Goal: Task Accomplishment & Management: Use online tool/utility

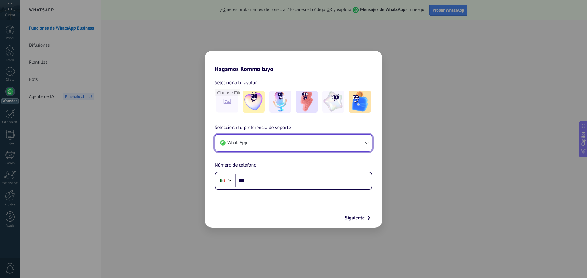
click at [366, 146] on icon "button" at bounding box center [366, 143] width 6 height 6
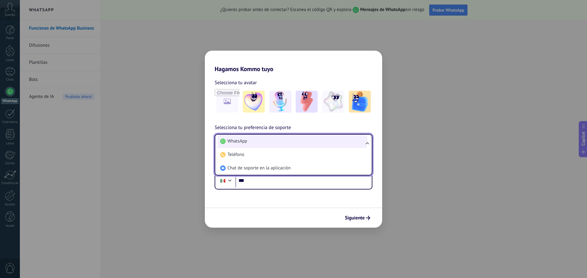
click at [302, 142] on li "WhatsApp" at bounding box center [292, 141] width 149 height 13
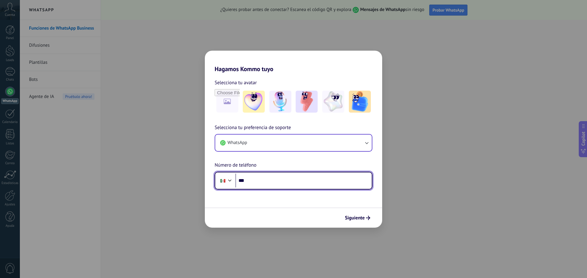
click at [261, 185] on input "***" at bounding box center [303, 181] width 136 height 14
type input "**********"
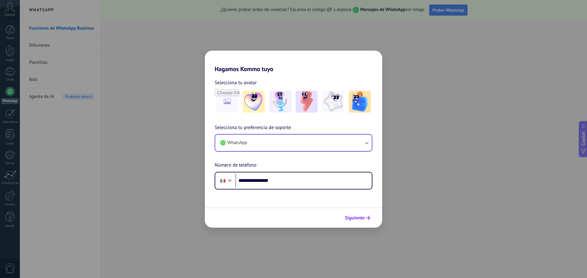
click at [359, 216] on span "Siguiente" at bounding box center [355, 218] width 20 height 4
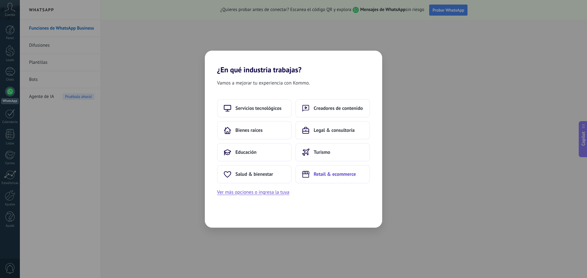
click at [339, 177] on span "Retail & ecommerce" at bounding box center [335, 174] width 42 height 6
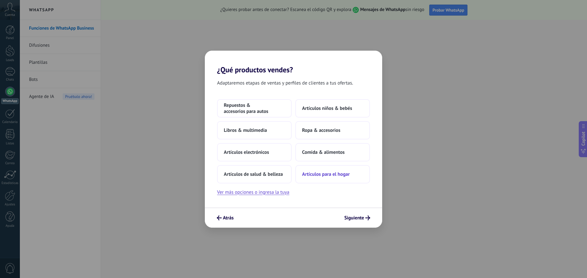
click at [319, 175] on span "Artículos para el hogar" at bounding box center [326, 174] width 48 height 6
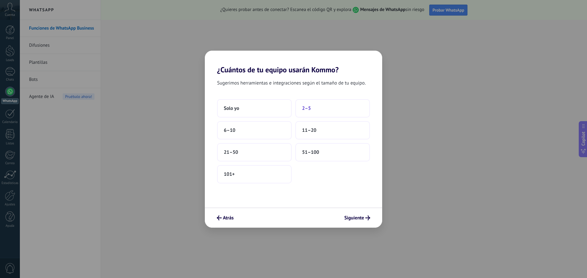
click at [330, 109] on button "2–5" at bounding box center [332, 108] width 75 height 18
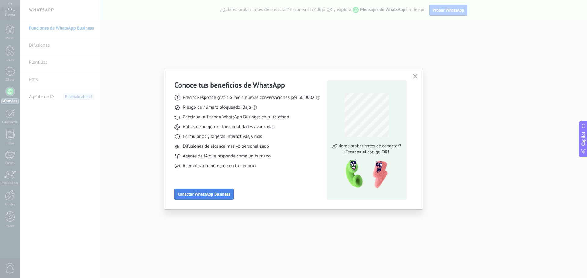
click at [231, 194] on button "Conectar WhatsApp Business" at bounding box center [203, 194] width 59 height 11
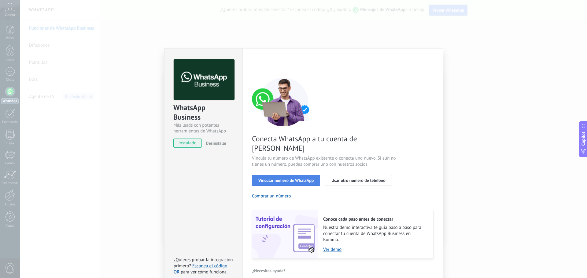
click at [274, 178] on span "Vincular número de WhatsApp" at bounding box center [285, 180] width 55 height 4
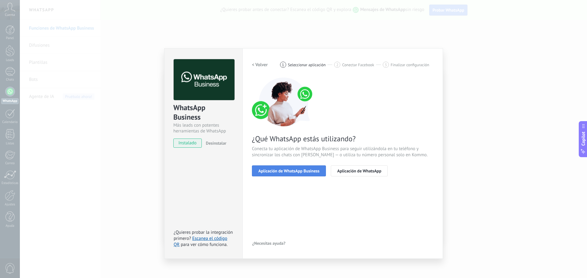
click at [310, 172] on span "Aplicación de WhatsApp Business" at bounding box center [288, 171] width 61 height 4
